Goal: Information Seeking & Learning: Learn about a topic

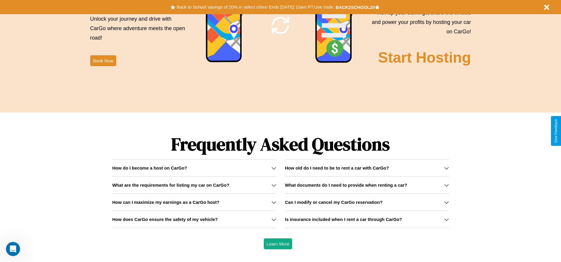
scroll to position [848, 0]
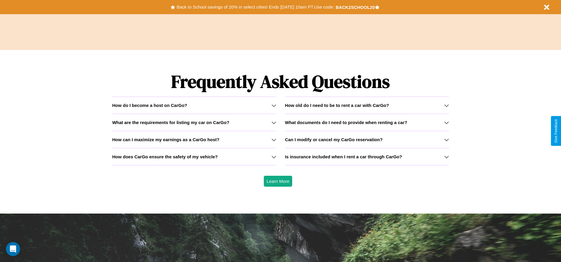
click at [194, 157] on h3 "How does CarGo ensure the safety of my vehicle?" at bounding box center [165, 156] width 106 height 5
click at [274, 157] on icon at bounding box center [273, 157] width 5 height 5
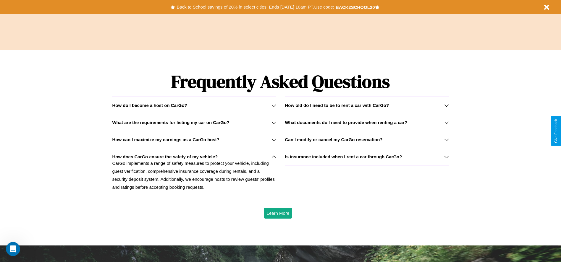
click at [367, 122] on h3 "What documents do I need to provide when renting a car?" at bounding box center [346, 122] width 122 height 5
click at [446, 105] on icon at bounding box center [446, 105] width 5 height 5
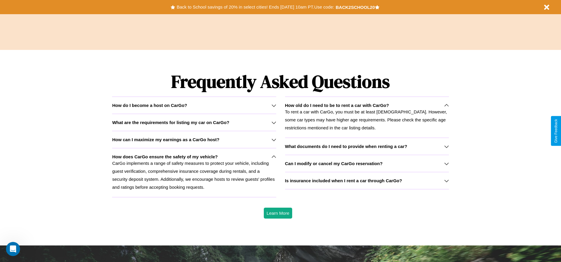
click at [274, 157] on icon at bounding box center [273, 157] width 5 height 5
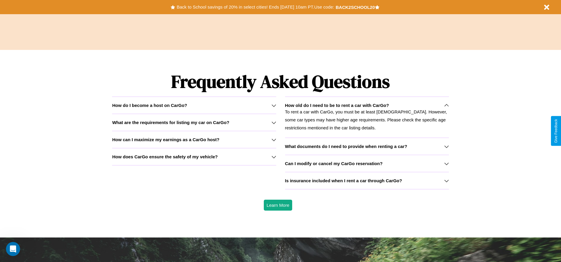
click at [194, 140] on h3 "How can I maximize my earnings as a CarGo host?" at bounding box center [165, 139] width 107 height 5
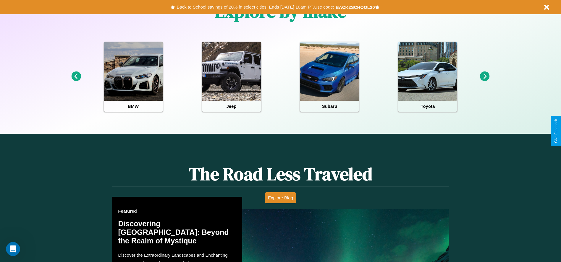
scroll to position [0, 0]
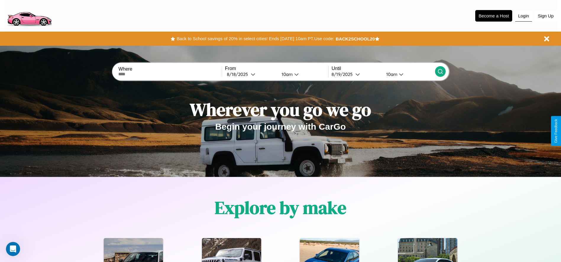
click at [523, 16] on button "Login" at bounding box center [523, 15] width 17 height 11
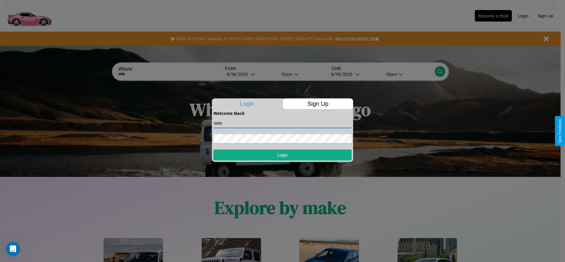
click at [283, 123] on input "text" at bounding box center [282, 123] width 138 height 9
type input "**********"
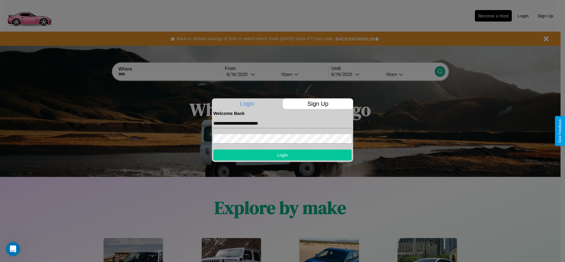
click at [283, 155] on button "Login" at bounding box center [282, 155] width 138 height 11
